Goal: Task Accomplishment & Management: Manage account settings

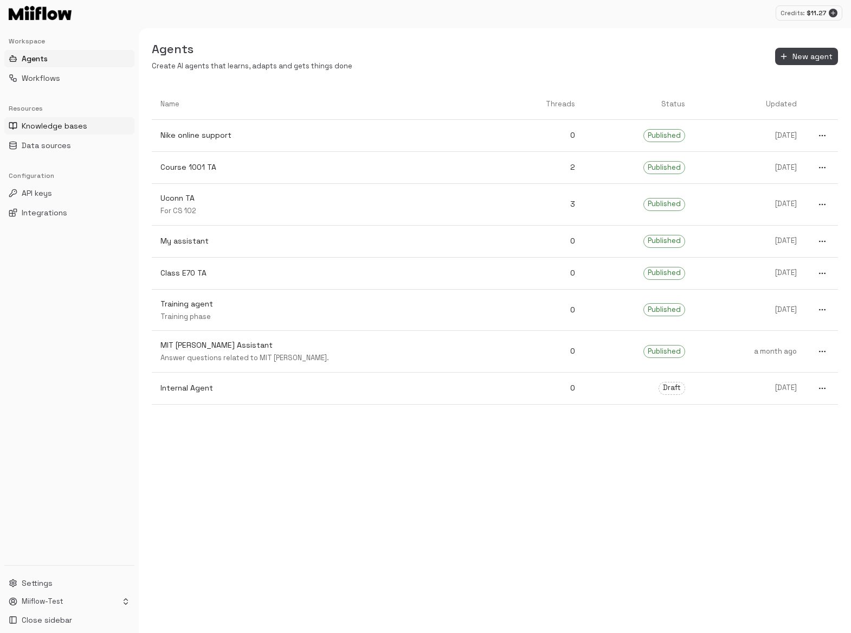
click at [78, 121] on span "Knowledge bases" at bounding box center [55, 125] width 66 height 11
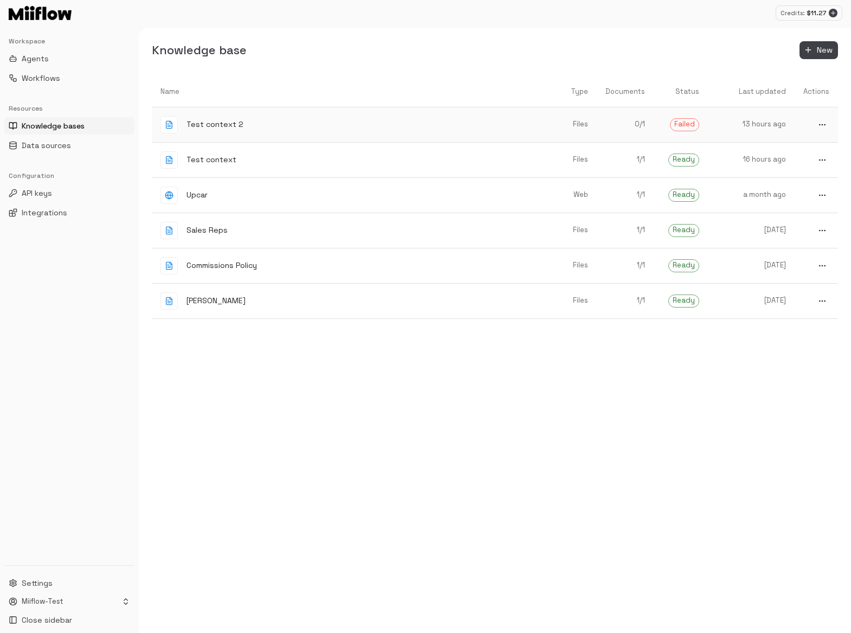
click at [629, 125] on p "0 / 1" at bounding box center [626, 124] width 40 height 10
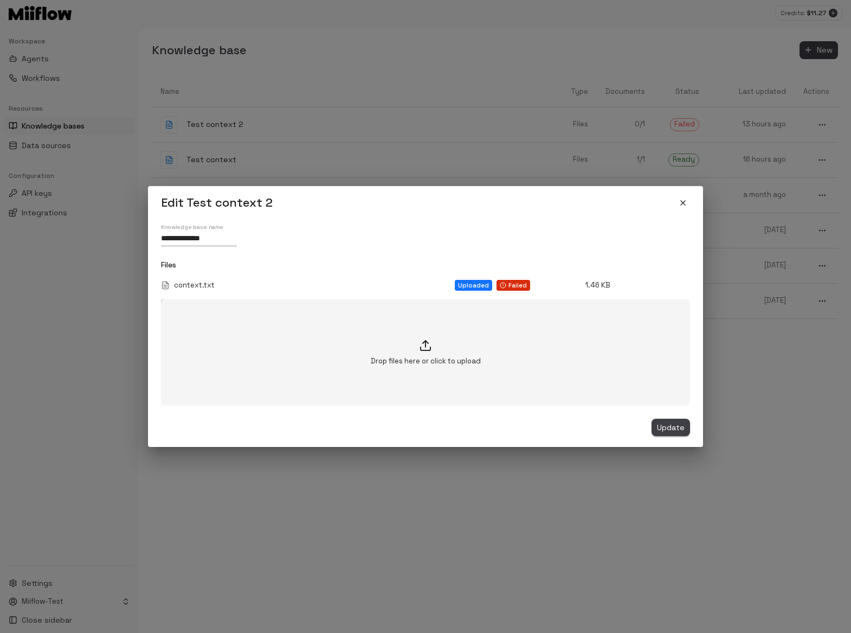
click at [670, 423] on span "Update" at bounding box center [671, 428] width 28 height 14
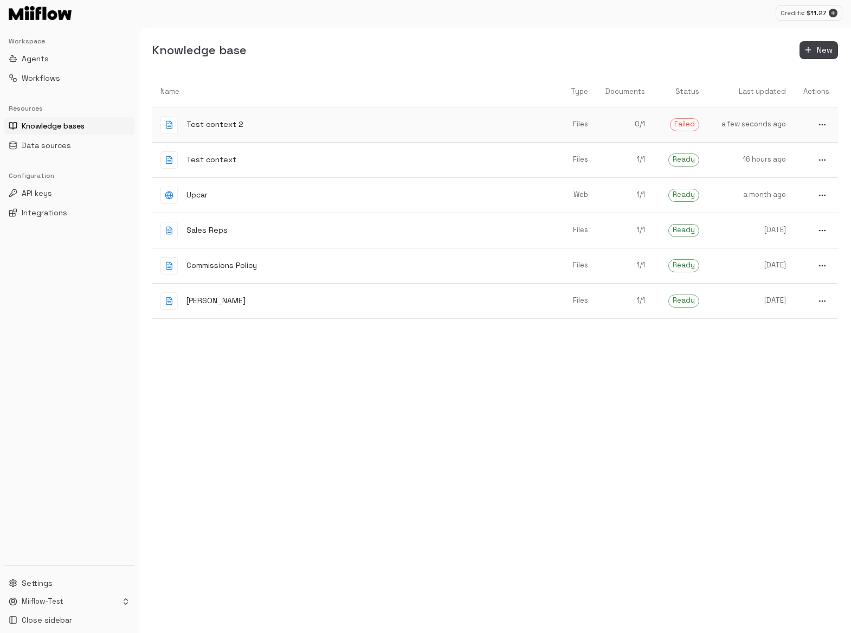
click at [614, 133] on link "0 / 1" at bounding box center [625, 125] width 57 height 28
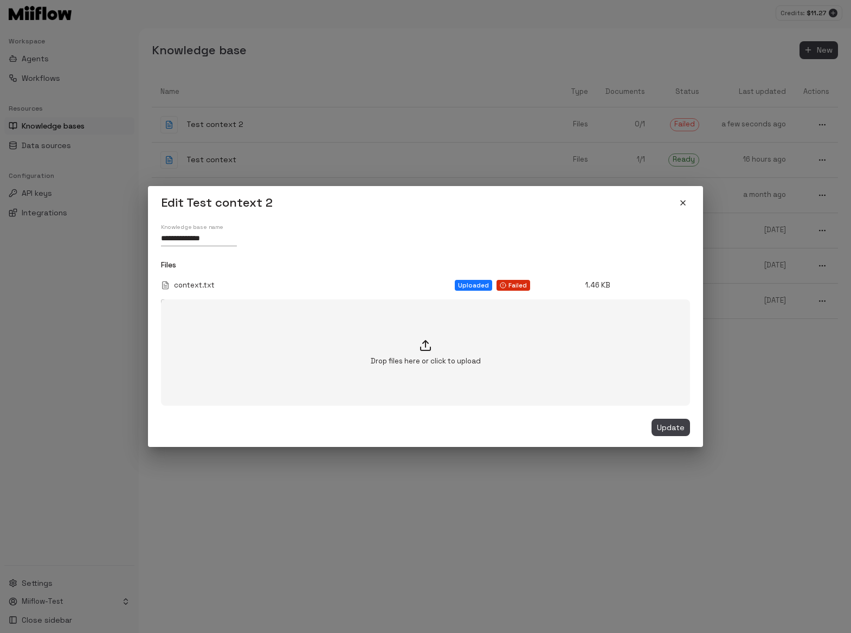
click at [484, 283] on div "Uploaded" at bounding box center [473, 285] width 37 height 11
click at [242, 285] on div "context.txt" at bounding box center [303, 285] width 285 height 10
click at [672, 282] on div "context.txt Uploaded Failed 1.46 KB" at bounding box center [425, 285] width 529 height 11
click at [490, 367] on div "Drop files here or click to upload" at bounding box center [425, 352] width 529 height 106
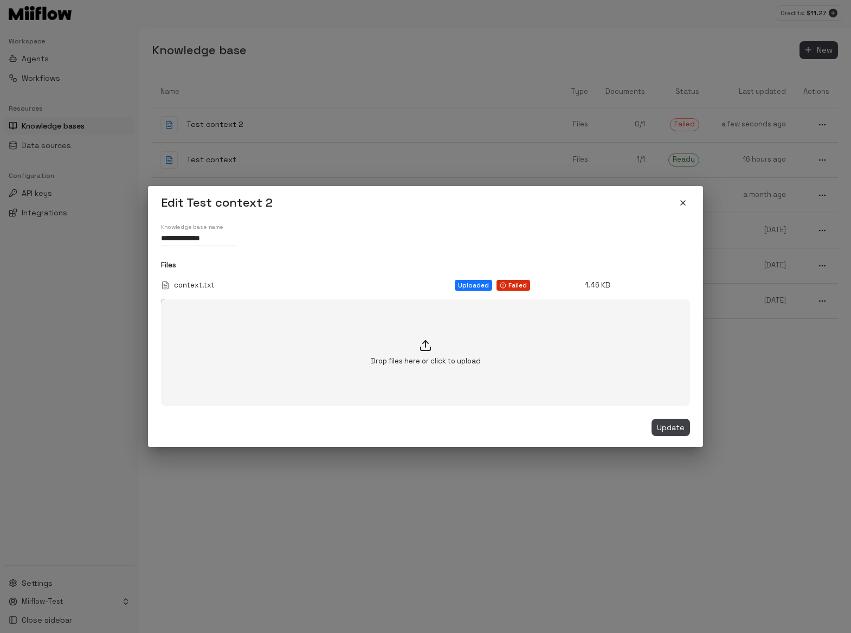
type input "**********"
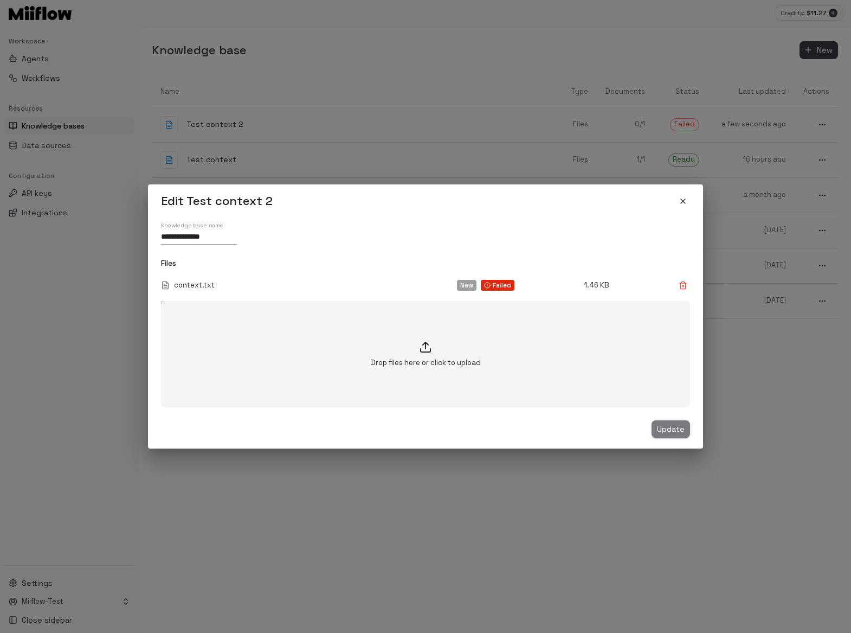
click at [671, 429] on span "Update" at bounding box center [671, 429] width 28 height 14
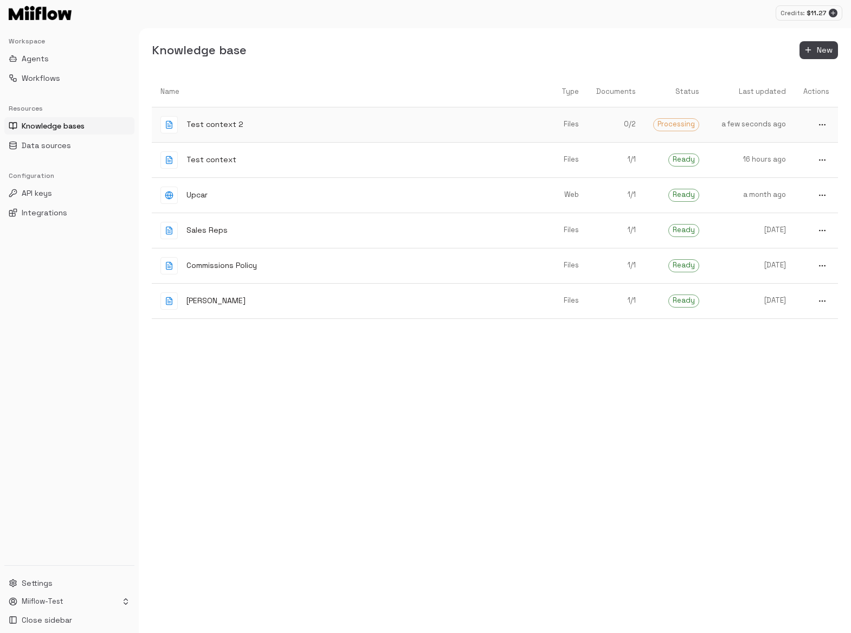
click at [514, 121] on div "Test context 2" at bounding box center [343, 124] width 364 height 17
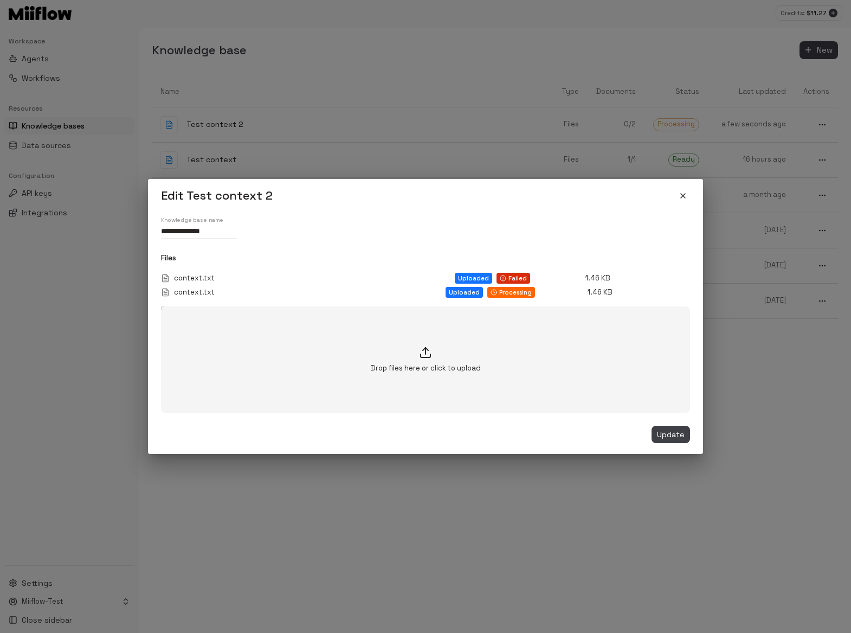
click at [636, 290] on div "context.txt Uploaded Processing 1.46 KB" at bounding box center [425, 292] width 529 height 11
click at [681, 198] on icon "close" at bounding box center [683, 195] width 9 height 9
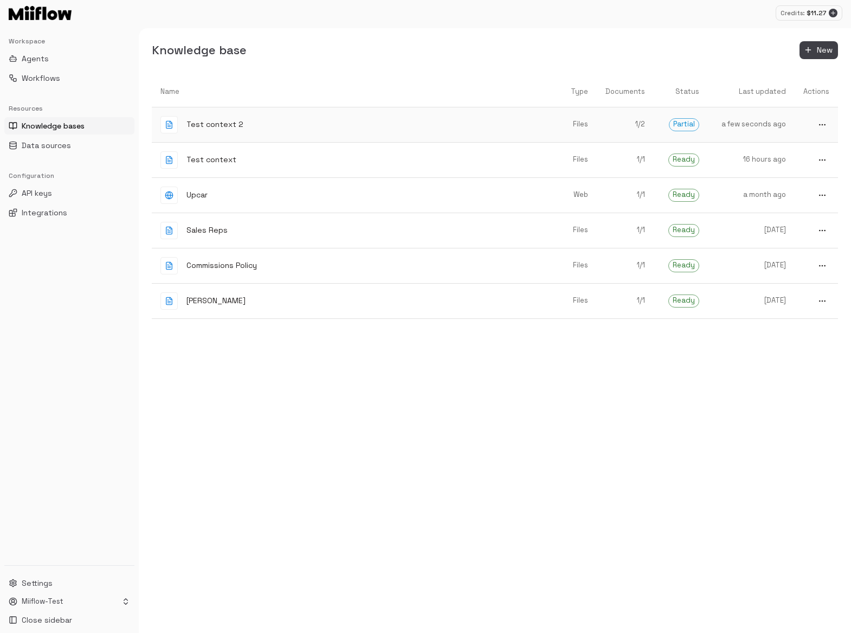
click at [641, 124] on p "1 / 2" at bounding box center [626, 124] width 40 height 10
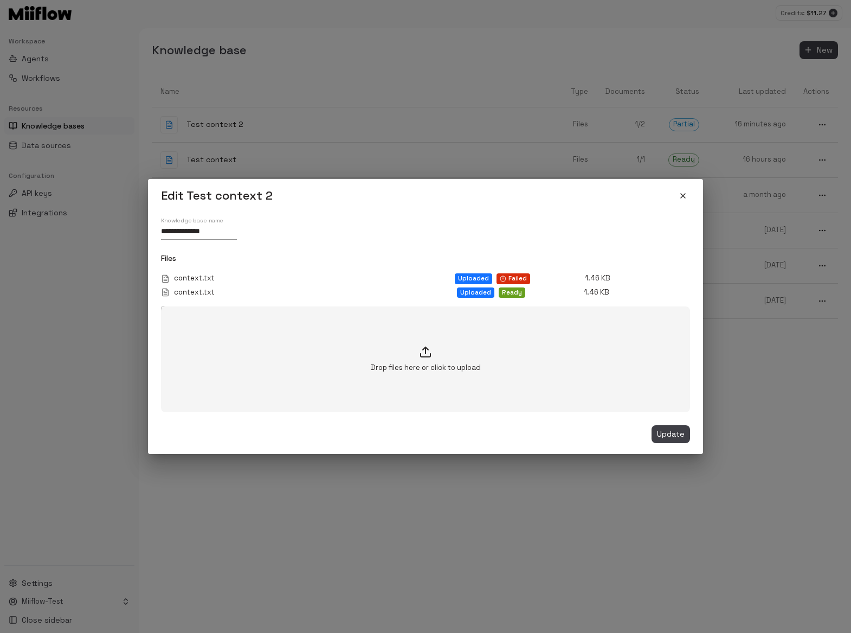
click at [686, 197] on icon "close" at bounding box center [683, 195] width 9 height 9
